Goal: Check status

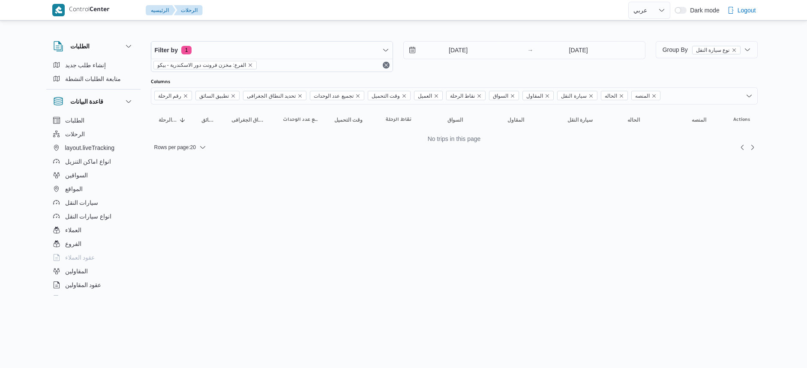
select select "ar"
click at [471, 42] on input "[DATE]" at bounding box center [452, 50] width 97 height 17
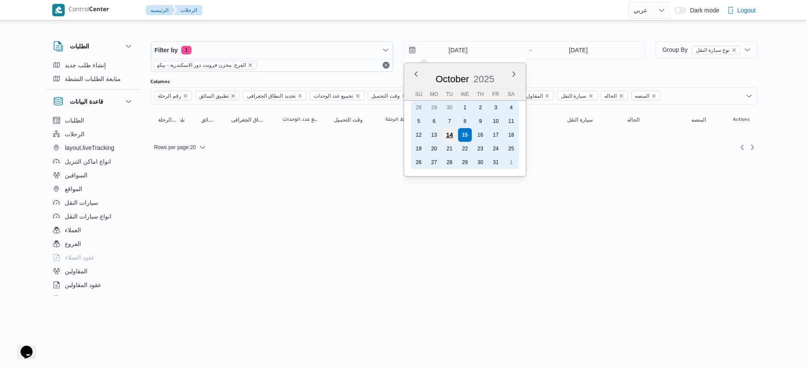
click at [453, 135] on div "14" at bounding box center [449, 135] width 16 height 16
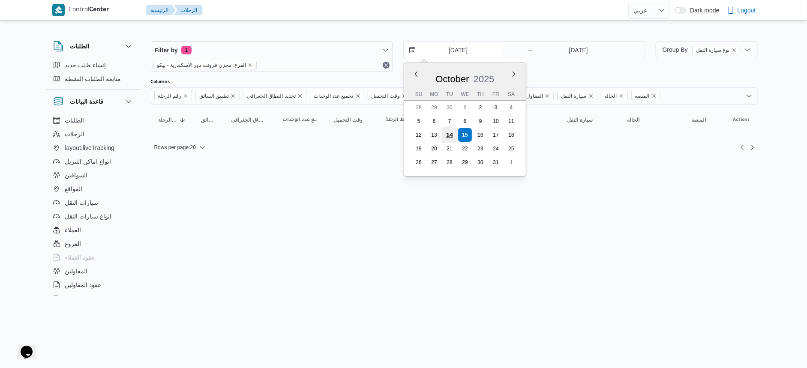
type input "[DATE]"
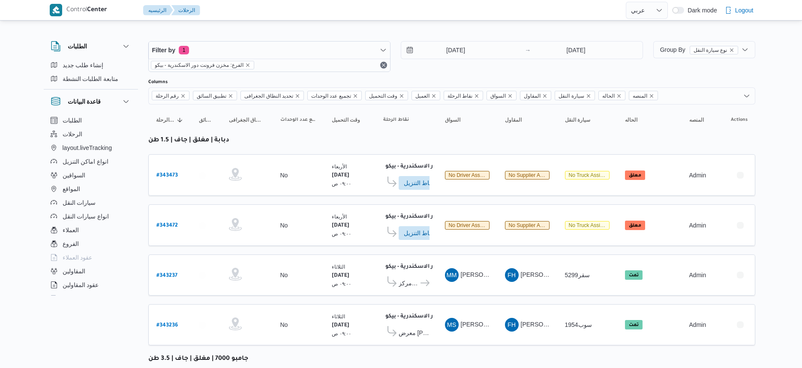
select select "ar"
click at [463, 44] on input "[DATE]" at bounding box center [449, 50] width 97 height 17
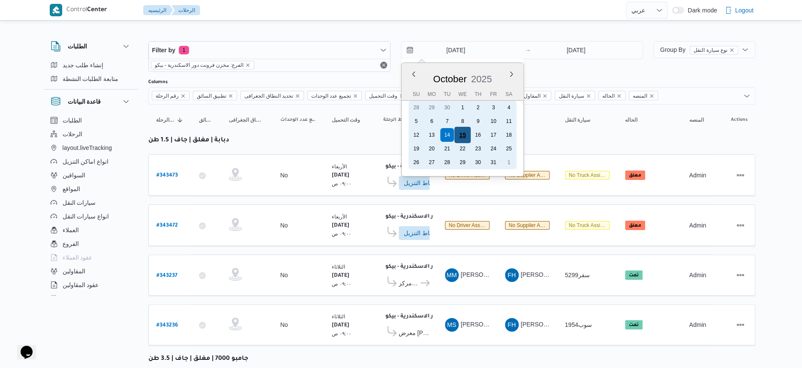
click at [462, 135] on div "15" at bounding box center [462, 135] width 16 height 16
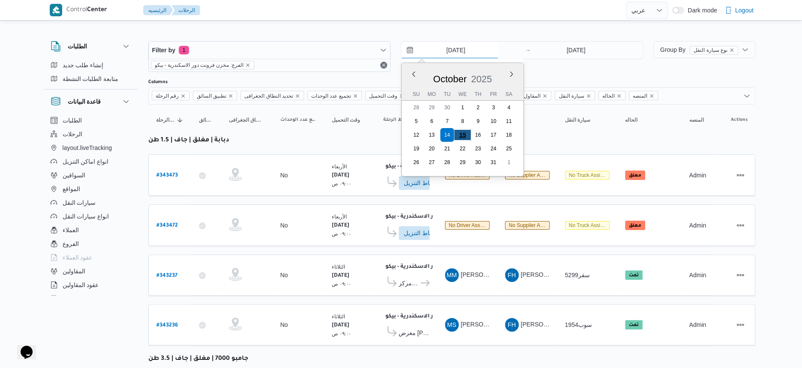
type input "[DATE]"
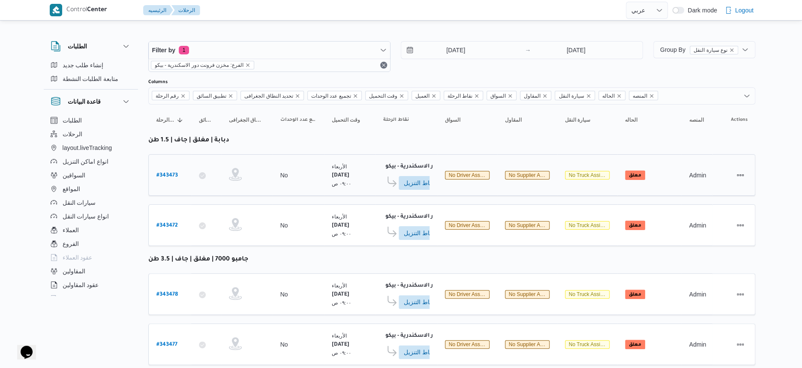
click at [474, 191] on td "السواق No driver assigned" at bounding box center [467, 175] width 60 height 42
